Goal: Task Accomplishment & Management: Manage account settings

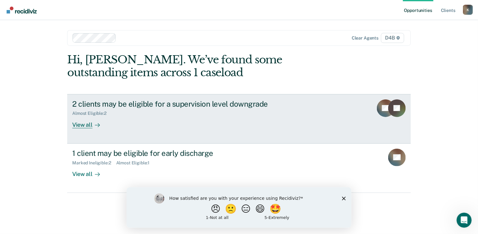
click at [96, 103] on div "2 clients may be eligible for a supervision level downgrade" at bounding box center [182, 103] width 220 height 9
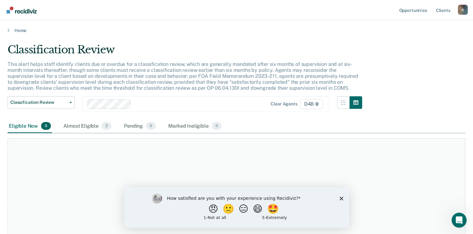
click at [340, 198] on polygon "Close survey" at bounding box center [341, 198] width 4 height 4
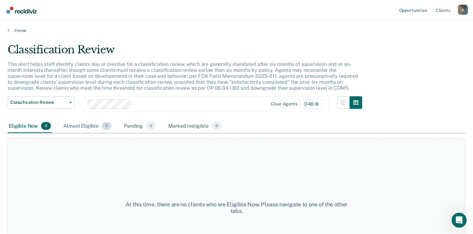
click at [104, 125] on span "2" at bounding box center [107, 126] width 10 height 8
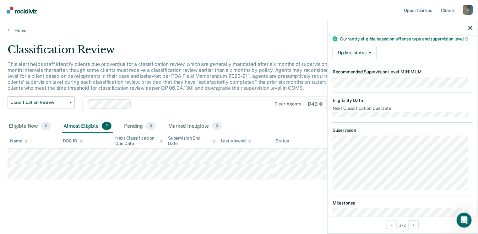
scroll to position [23, 0]
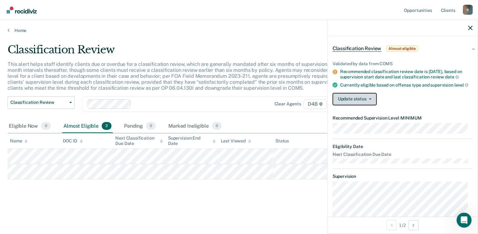
click at [370, 105] on button "Update status" at bounding box center [354, 99] width 44 height 13
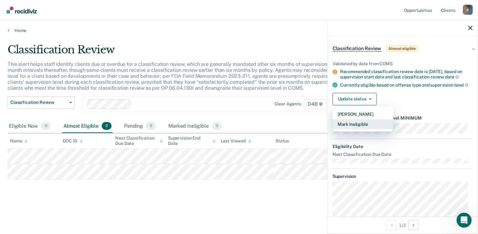
click at [361, 129] on button "Mark Ineligible" at bounding box center [362, 124] width 61 height 10
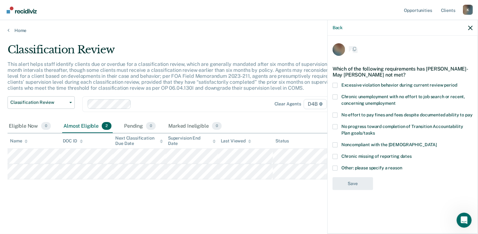
scroll to position [0, 0]
click at [336, 116] on span at bounding box center [334, 115] width 5 height 5
click at [472, 113] on input "No effort to pay fines and fees despite documented ability to pay" at bounding box center [472, 113] width 0 height 0
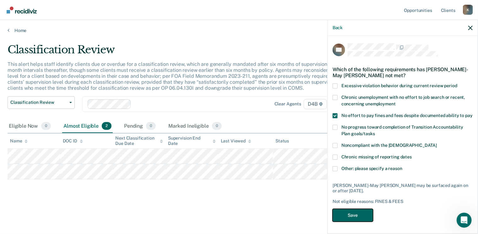
click at [357, 211] on button "Save" at bounding box center [352, 215] width 40 height 13
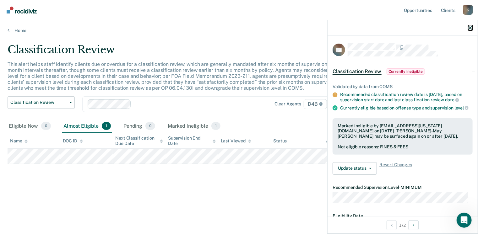
click at [469, 29] on icon "button" at bounding box center [470, 28] width 4 height 4
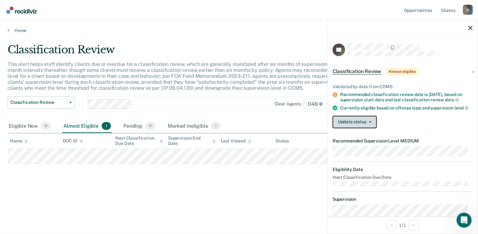
click at [371, 128] on button "Update status" at bounding box center [354, 122] width 44 height 13
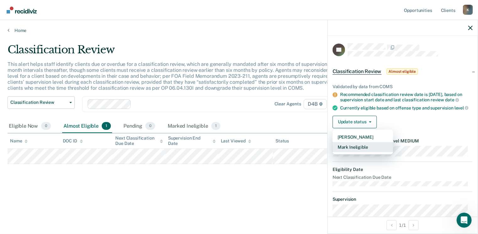
click at [362, 152] on button "Mark Ineligible" at bounding box center [362, 147] width 61 height 10
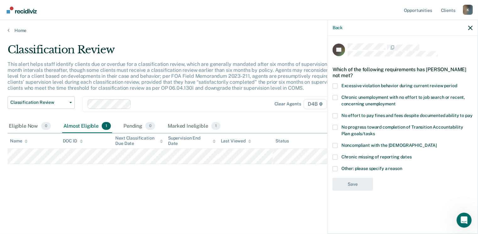
click at [336, 168] on span at bounding box center [334, 168] width 5 height 5
click at [402, 166] on input "Other: please specify a reason" at bounding box center [402, 166] width 0 height 0
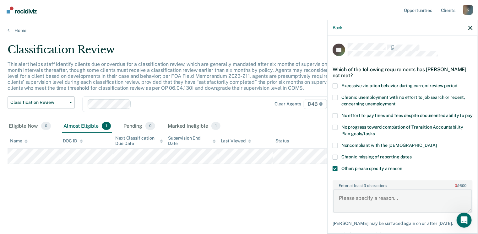
click at [365, 206] on textarea "Enter at least 3 characters 0 / 1600" at bounding box center [402, 201] width 139 height 23
type textarea "N"
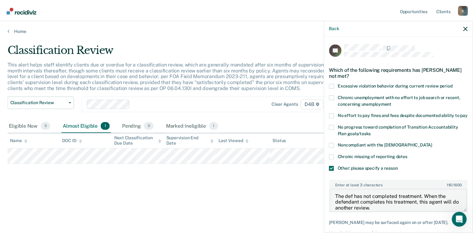
scroll to position [39, 0]
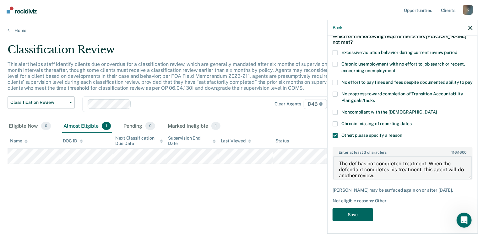
type textarea "The def has not completed treatment. When the defendant completes his treatment…"
click at [359, 215] on button "Save" at bounding box center [352, 214] width 40 height 13
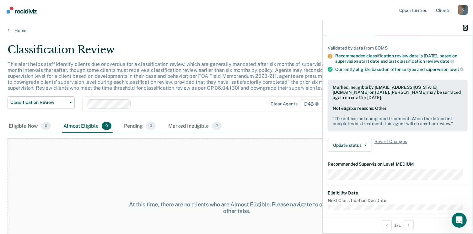
click at [465, 29] on icon "button" at bounding box center [465, 28] width 4 height 4
